Goal: Task Accomplishment & Management: Use online tool/utility

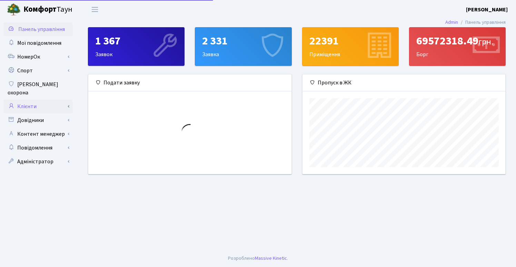
scroll to position [100, 203]
click at [53, 104] on link "Клієнти" at bounding box center [37, 107] width 69 height 14
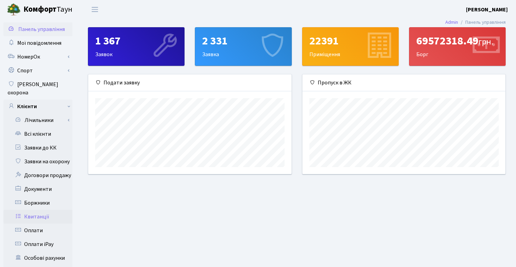
click at [40, 211] on link "Квитанції" at bounding box center [37, 217] width 69 height 14
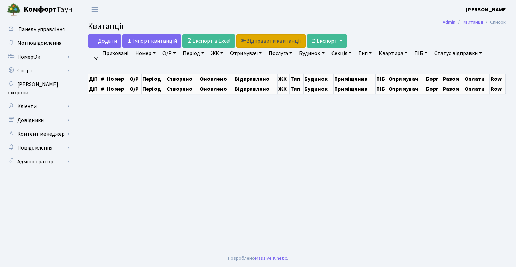
select select "25"
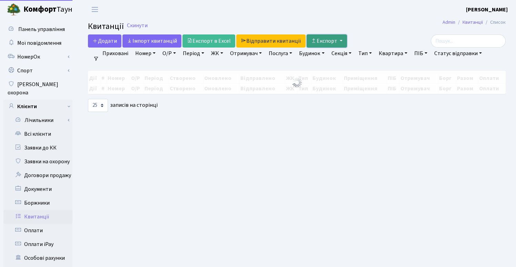
click at [317, 39] on button "Експорт" at bounding box center [327, 41] width 40 height 13
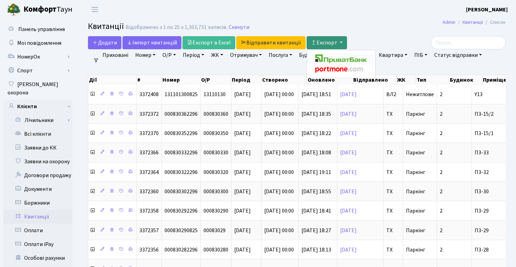
click at [329, 55] on img at bounding box center [341, 59] width 52 height 9
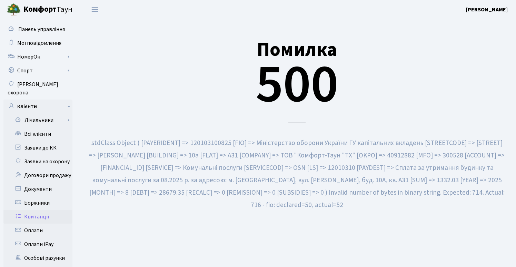
drag, startPoint x: 95, startPoint y: 141, endPoint x: 374, endPoint y: 201, distance: 286.0
click at [374, 201] on div "stdClass Object ( [PAYERIDENT] => 120103100825 [FIO] => Міністерство оборони Ук…" at bounding box center [297, 174] width 418 height 75
copy small "stdClass Object ( [PAYERIDENT] => 120103100825 [FIO] => Міністерство оборони Ук…"
click at [395, 200] on div "stdClass Object ( [PAYERIDENT] => 120103100825 [FIO] => Міністерство оборони Ук…" at bounding box center [297, 174] width 418 height 75
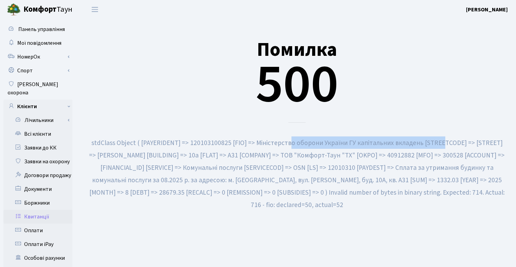
drag, startPoint x: 255, startPoint y: 144, endPoint x: 413, endPoint y: 139, distance: 158.8
click at [413, 139] on small "stdClass Object ( [PAYERIDENT] => 120103100825 [FIO] => Міністерство оборони Ук…" at bounding box center [297, 174] width 416 height 72
copy small "Міністерство оборони України ГУ капітальних вкладень"
